Goal: Task Accomplishment & Management: Manage account settings

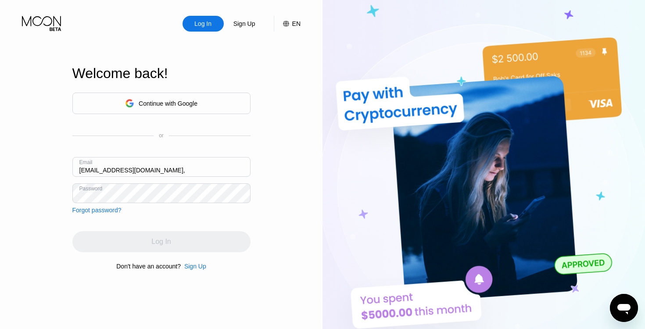
click at [230, 170] on input "[EMAIL_ADDRESS][DOMAIN_NAME]," at bounding box center [161, 167] width 178 height 20
type input "[EMAIL_ADDRESS][DOMAIN_NAME]"
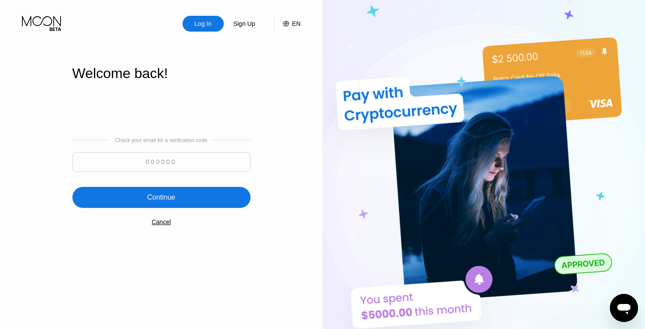
click at [229, 154] on input at bounding box center [161, 162] width 178 height 20
paste input "377503"
type input "377503"
click at [194, 196] on div "Continue" at bounding box center [161, 197] width 178 height 21
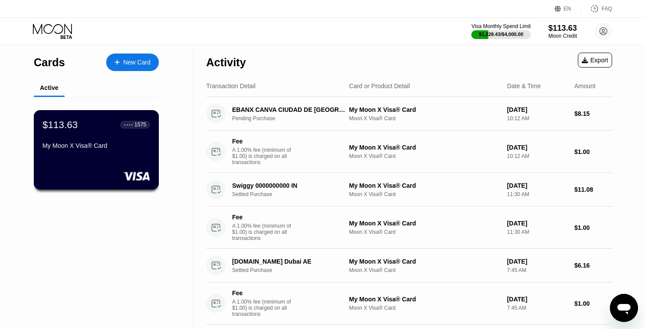
click at [96, 151] on div "My Moon X Visa® Card" at bounding box center [96, 147] width 107 height 11
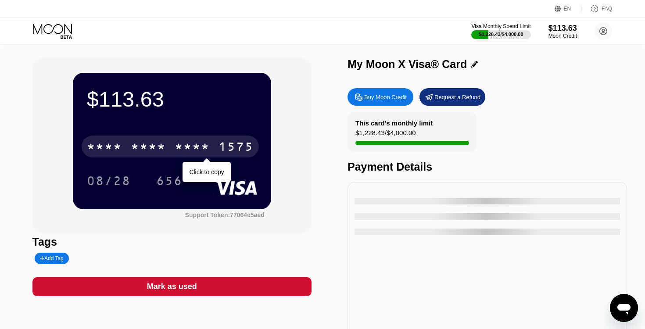
click at [96, 151] on div "* * * *" at bounding box center [104, 148] width 35 height 14
